Goal: Task Accomplishment & Management: Complete application form

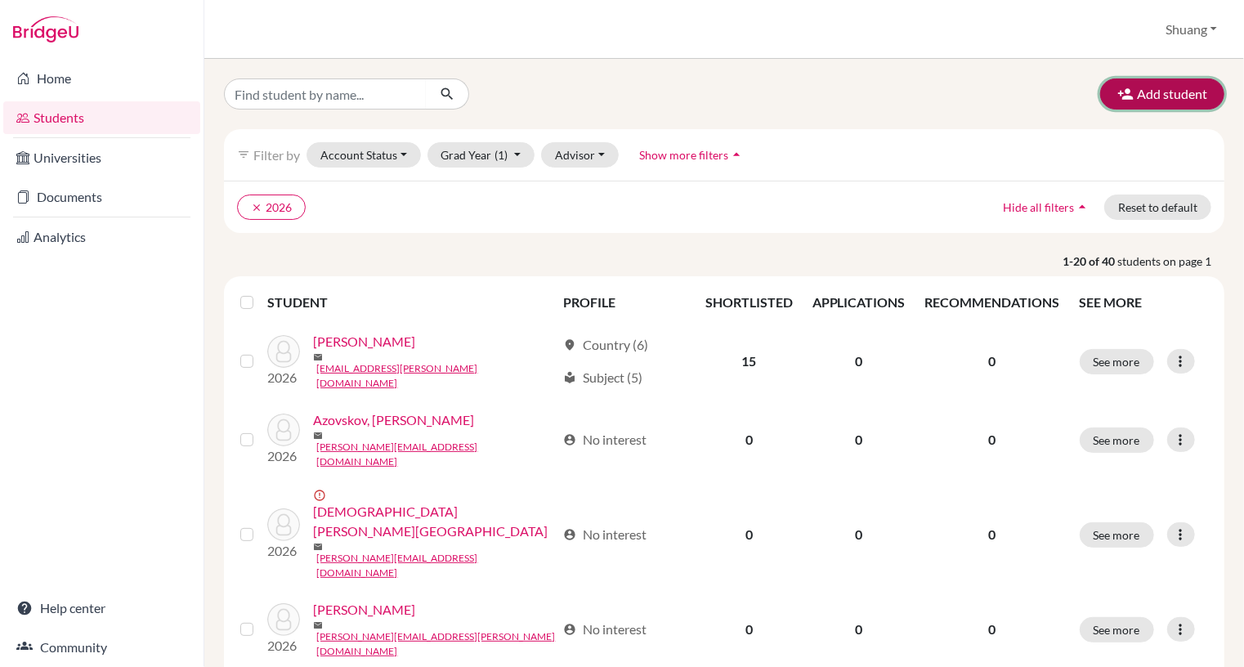
click at [1148, 89] on button "Add student" at bounding box center [1162, 93] width 124 height 31
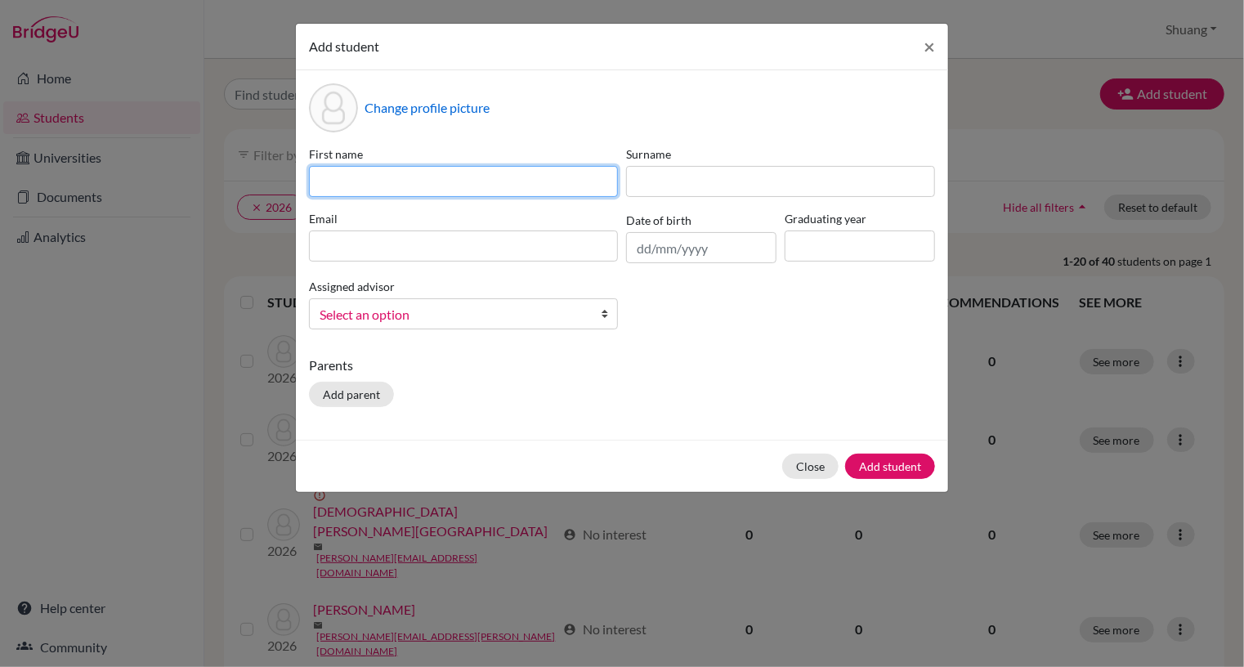
click at [432, 181] on input at bounding box center [463, 181] width 309 height 31
drag, startPoint x: 417, startPoint y: 186, endPoint x: 350, endPoint y: 190, distance: 67.1
click at [350, 190] on input "[PERSON_NAME]" at bounding box center [463, 181] width 309 height 31
type input "[PERSON_NAME]"
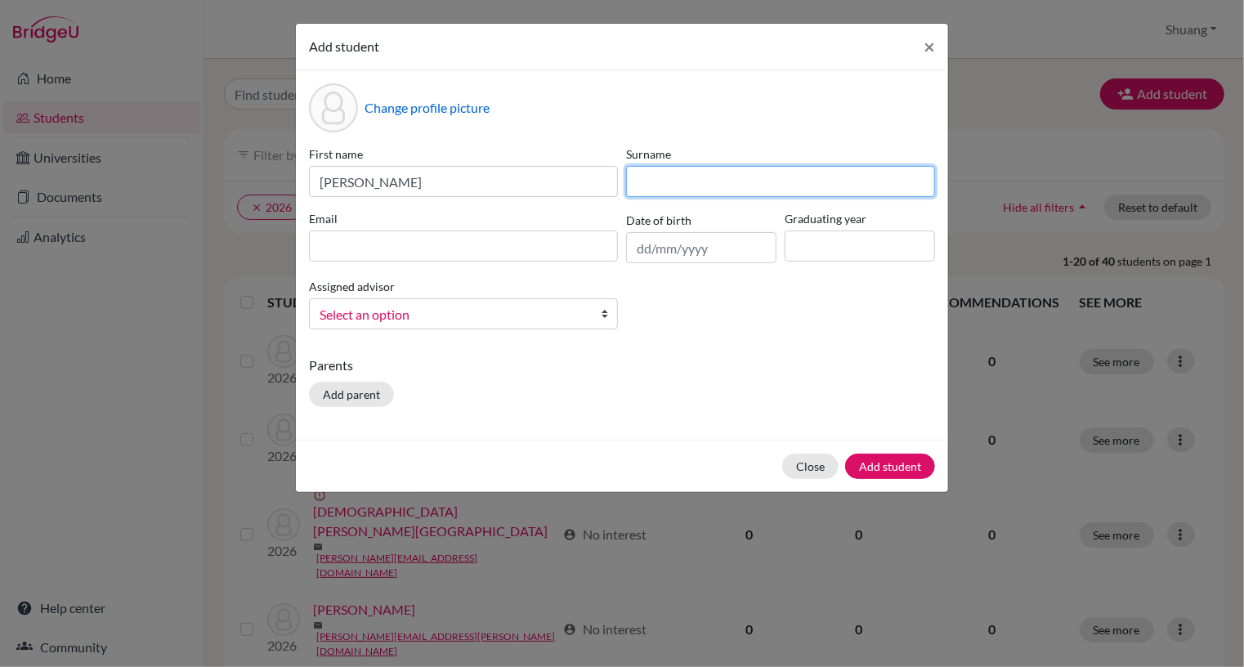
click at [681, 184] on input at bounding box center [780, 181] width 309 height 31
paste input "Grmelova"
click at [642, 181] on input "Grmelova" at bounding box center [780, 181] width 309 height 31
type input "Grmelova"
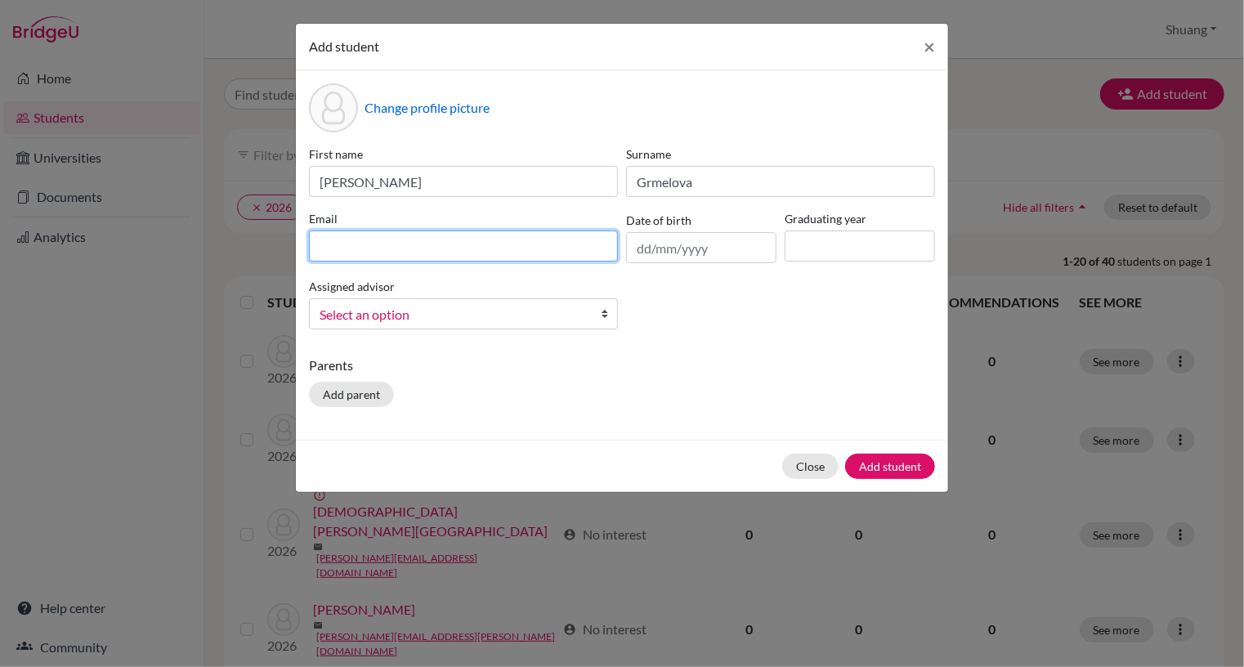
click at [540, 251] on input at bounding box center [463, 245] width 309 height 31
click at [400, 252] on input "[PERSON_NAME][EMAIL_ADDRESS][DOMAIN_NAME]" at bounding box center [463, 245] width 309 height 31
type input "[PERSON_NAME][EMAIL_ADDRESS][DOMAIN_NAME]"
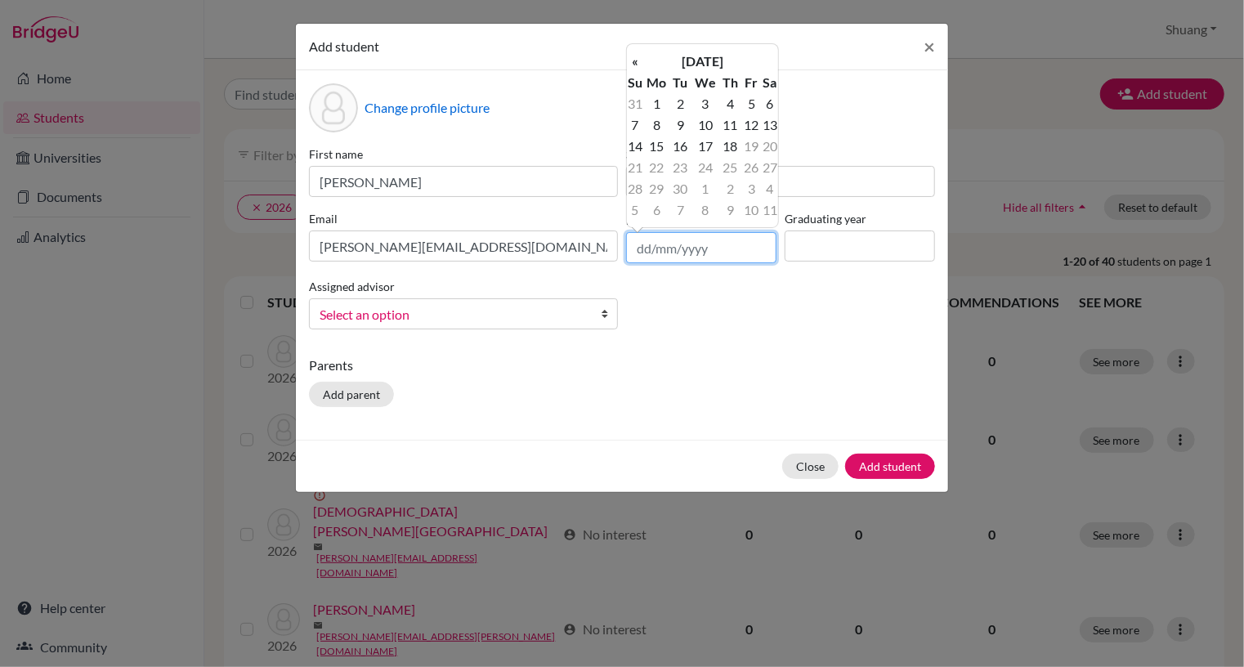
click at [680, 254] on input "text" at bounding box center [701, 247] width 150 height 31
click at [680, 56] on th "[DATE]" at bounding box center [702, 61] width 119 height 21
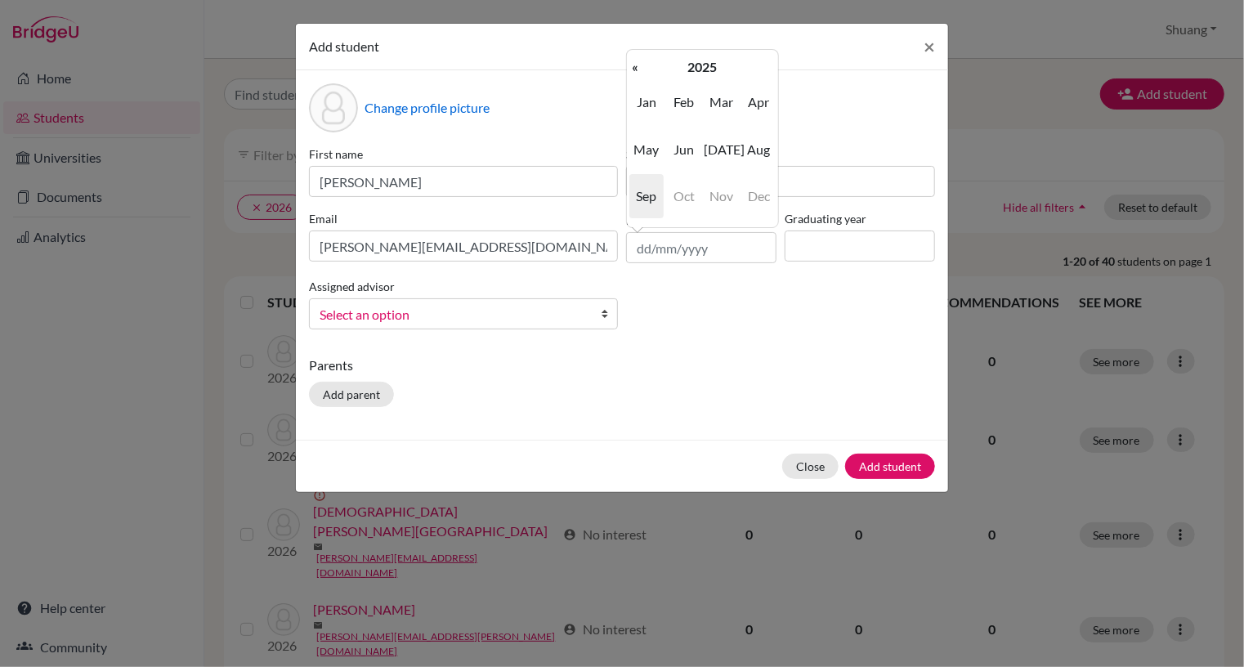
click at [750, 187] on span "Dec" at bounding box center [758, 196] width 34 height 44
click at [660, 65] on th "2025" at bounding box center [702, 66] width 119 height 21
drag, startPoint x: 679, startPoint y: 181, endPoint x: 634, endPoint y: 71, distance: 118.4
click at [634, 71] on th "«" at bounding box center [635, 66] width 16 height 21
click at [633, 65] on th "«" at bounding box center [635, 66] width 16 height 21
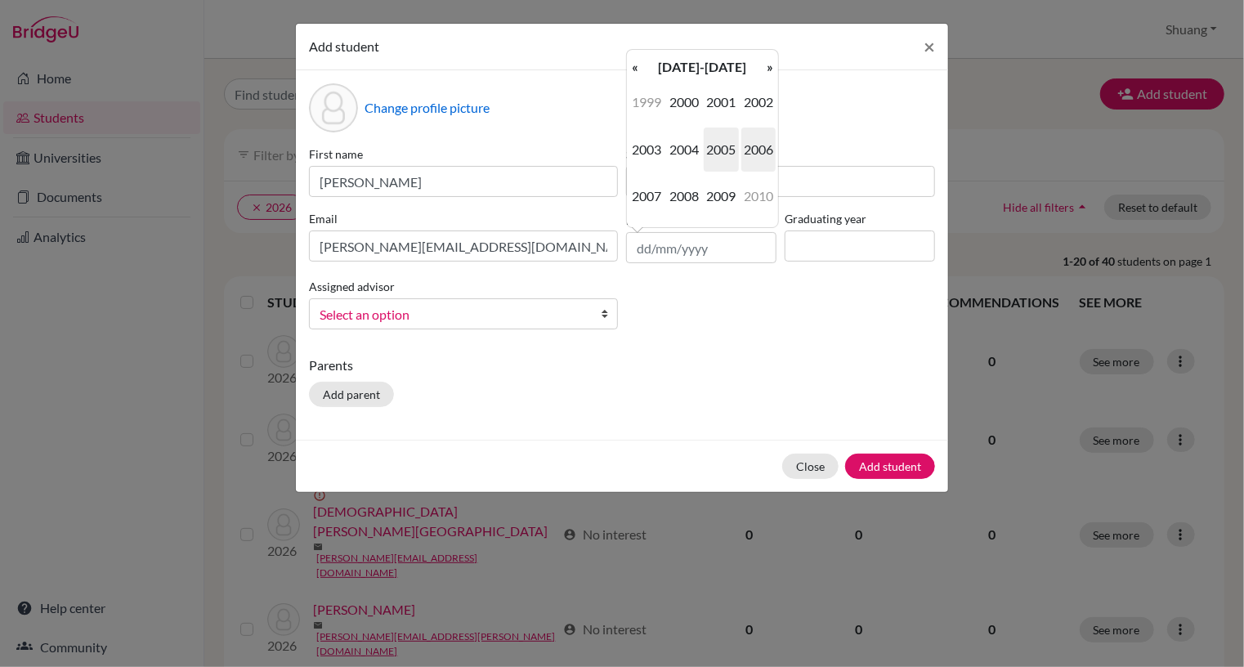
click at [769, 141] on span "2006" at bounding box center [758, 149] width 34 height 44
click at [758, 202] on span "Dec" at bounding box center [758, 196] width 34 height 44
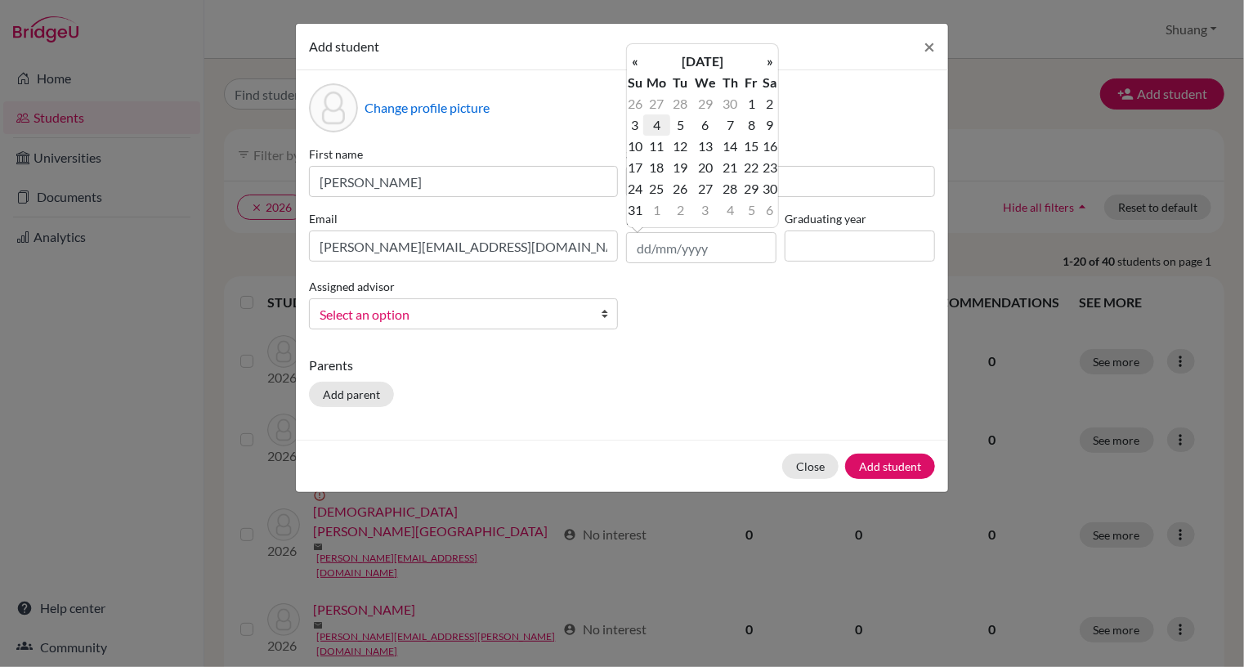
click at [658, 119] on td "4" at bounding box center [656, 124] width 27 height 21
type input "[DATE]"
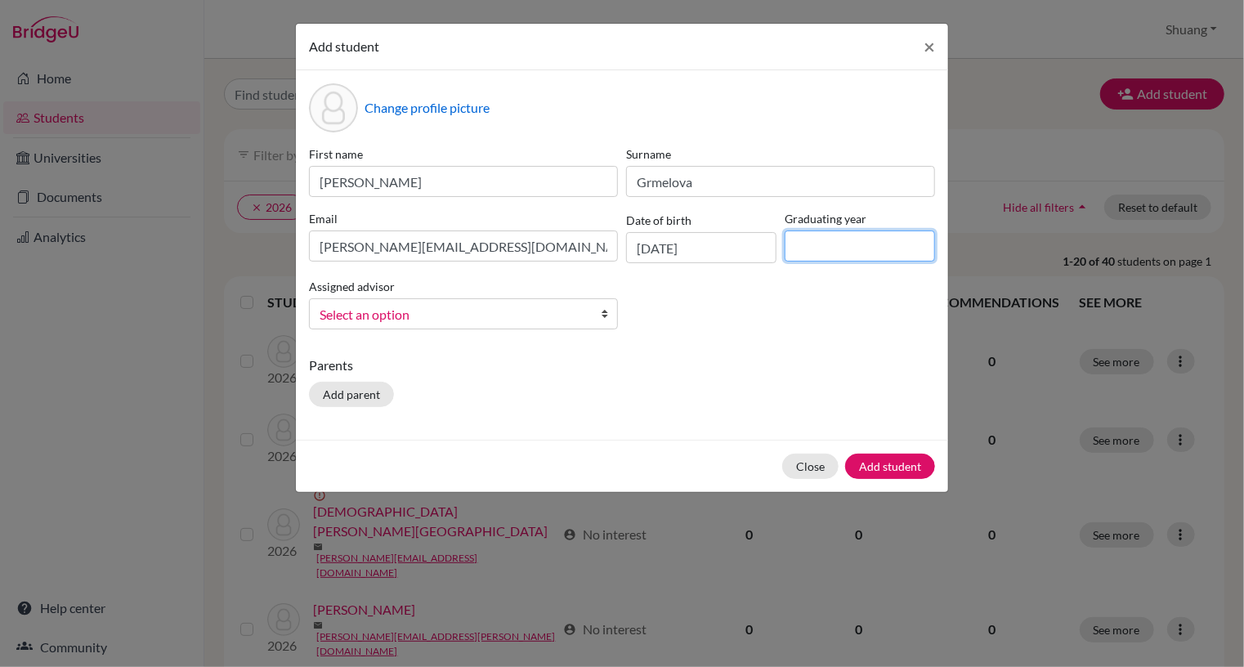
click at [834, 247] on input at bounding box center [860, 245] width 150 height 31
type input "2026"
click at [710, 390] on div "Parents Add parent" at bounding box center [622, 385] width 626 height 58
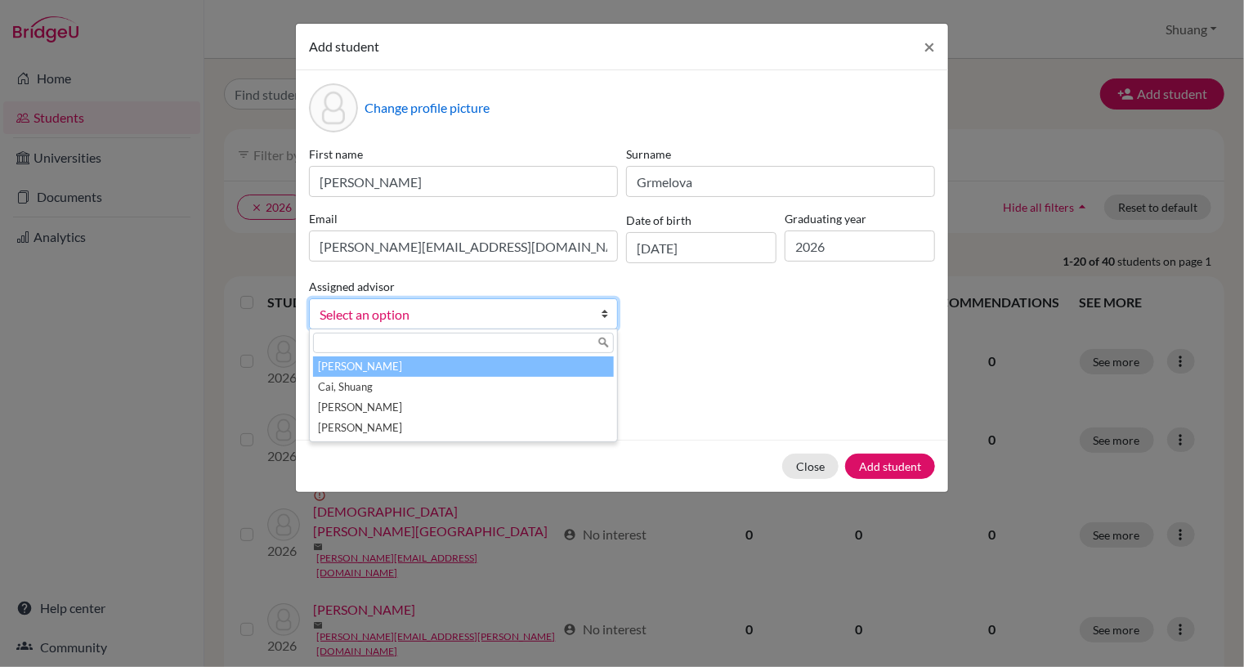
click at [598, 315] on link "Select an option" at bounding box center [463, 313] width 309 height 31
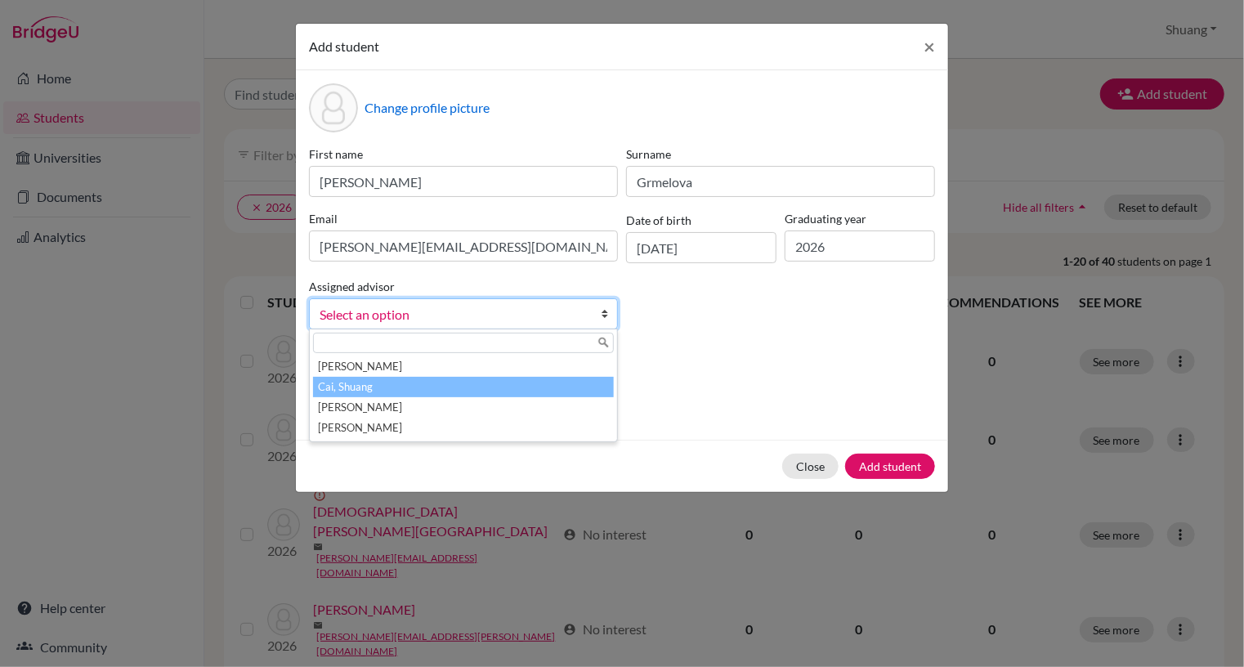
click at [461, 387] on li "Cai, Shuang" at bounding box center [463, 387] width 301 height 20
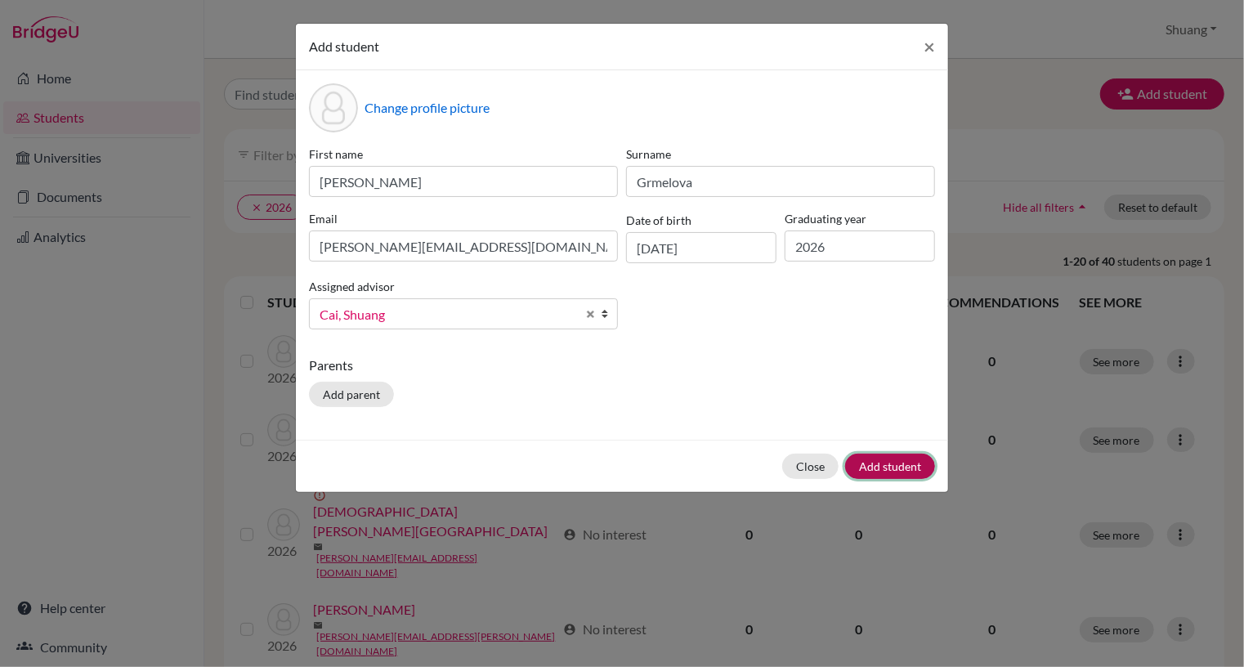
click at [892, 465] on button "Add student" at bounding box center [890, 466] width 90 height 25
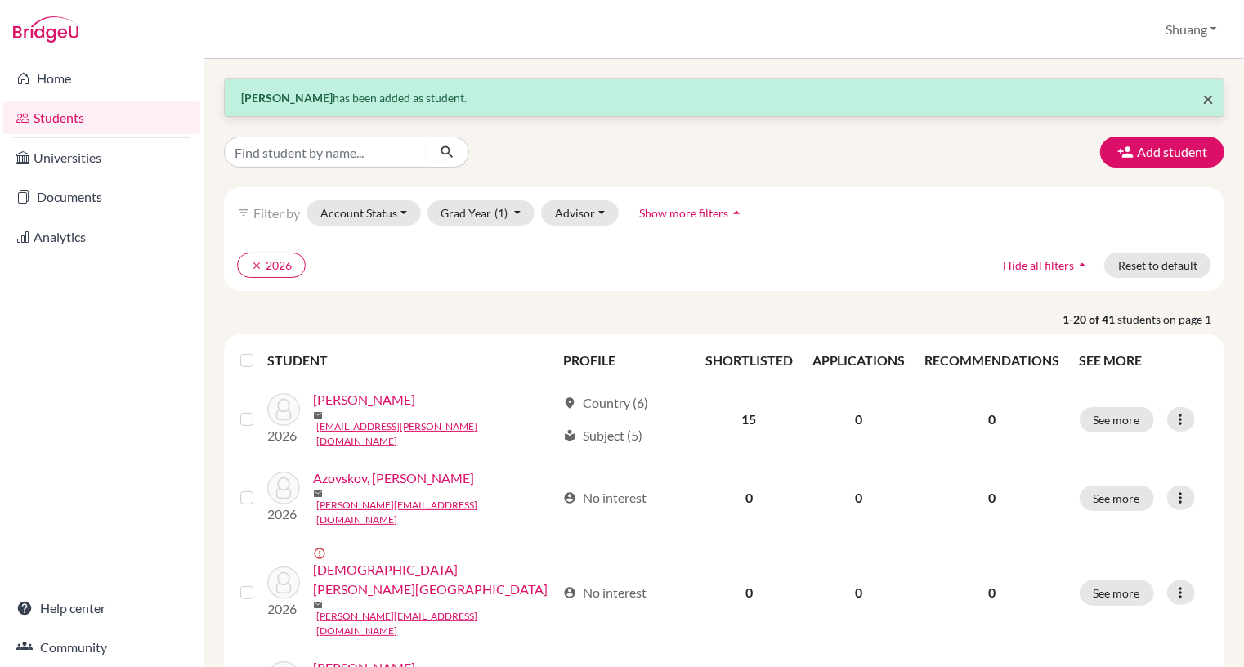
click at [1202, 104] on span "×" at bounding box center [1207, 99] width 11 height 24
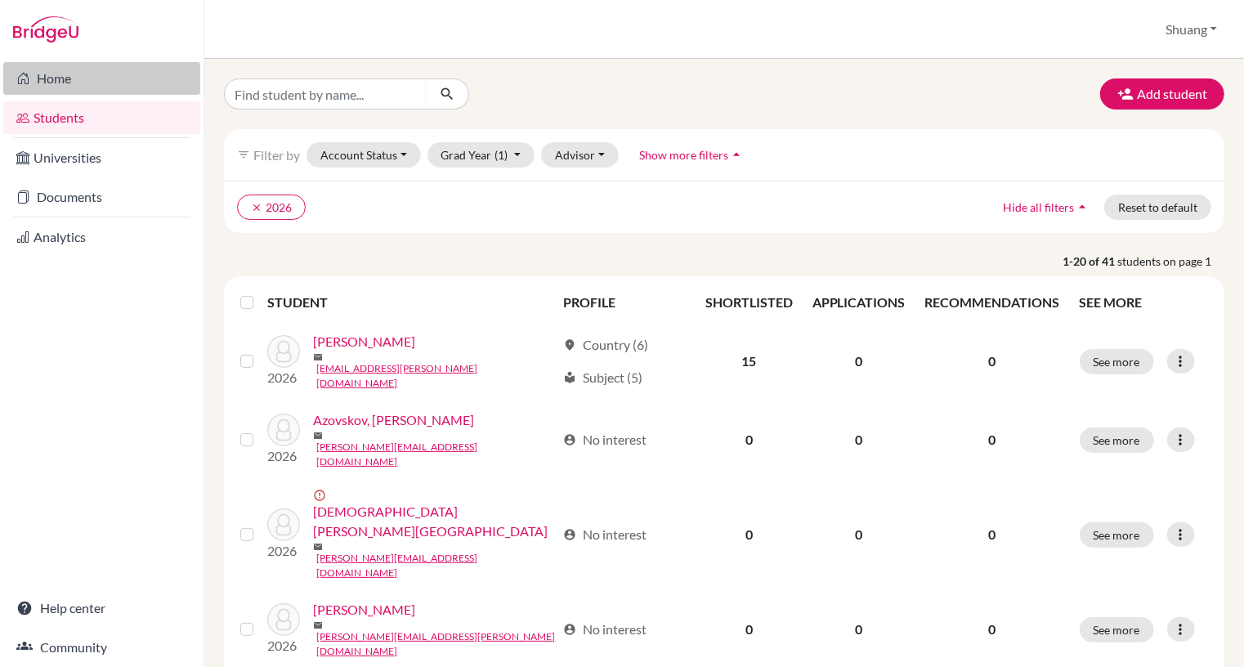
click at [46, 87] on link "Home" at bounding box center [101, 78] width 197 height 33
